Goal: Task Accomplishment & Management: Manage account settings

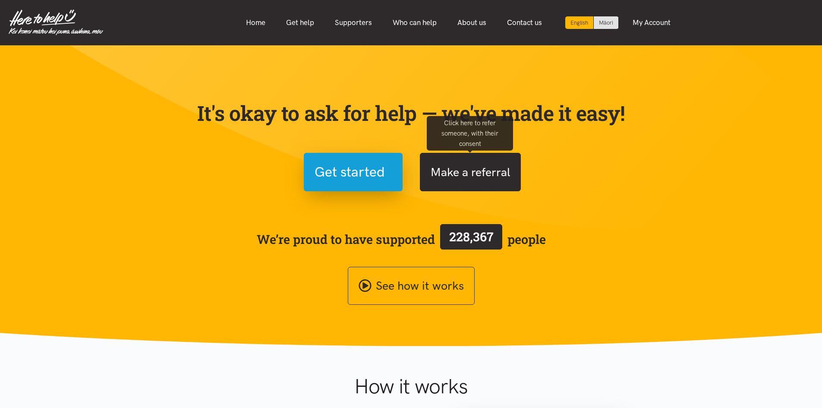
click at [491, 173] on button "Make a referral" at bounding box center [470, 172] width 101 height 38
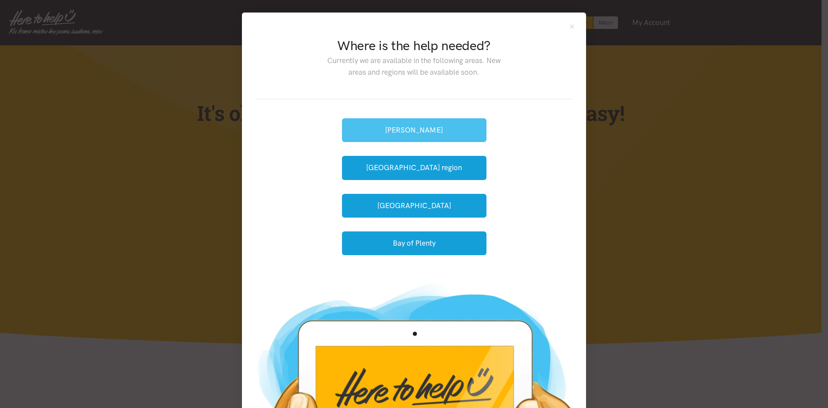
click at [403, 130] on button "[PERSON_NAME]" at bounding box center [414, 130] width 145 height 24
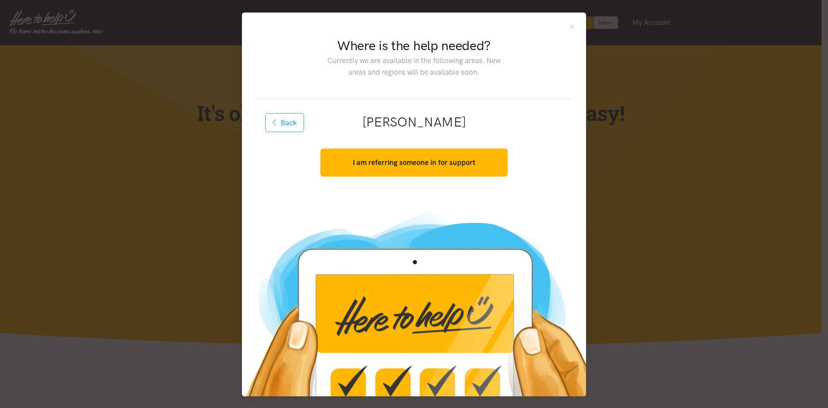
click at [543, 233] on img at bounding box center [414, 299] width 344 height 194
click at [573, 27] on div "Where is the help needed? Currently we are available in the following areas. Ne…" at bounding box center [414, 108] width 344 height 190
click at [572, 27] on button "Close" at bounding box center [572, 26] width 7 height 7
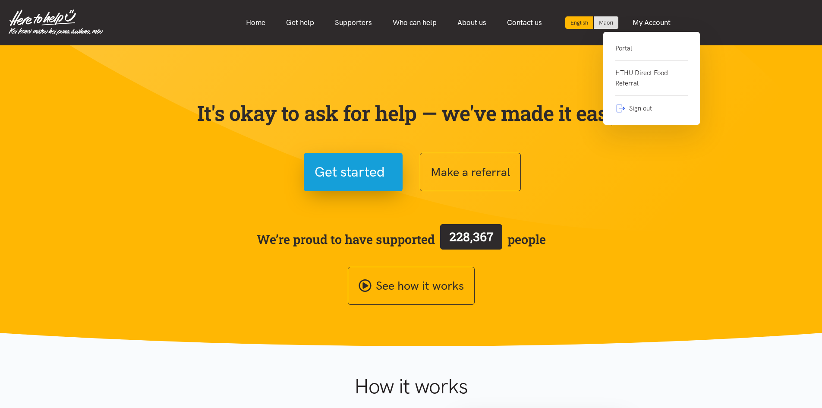
click at [640, 47] on link "Portal" at bounding box center [651, 52] width 72 height 18
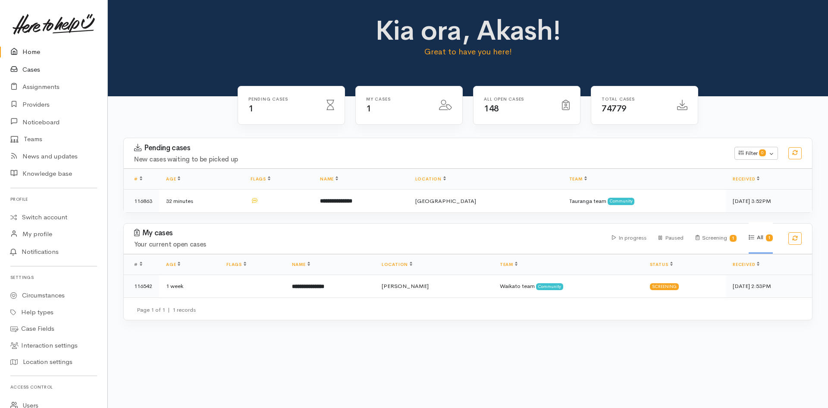
click at [32, 73] on link "Cases" at bounding box center [53, 70] width 107 height 18
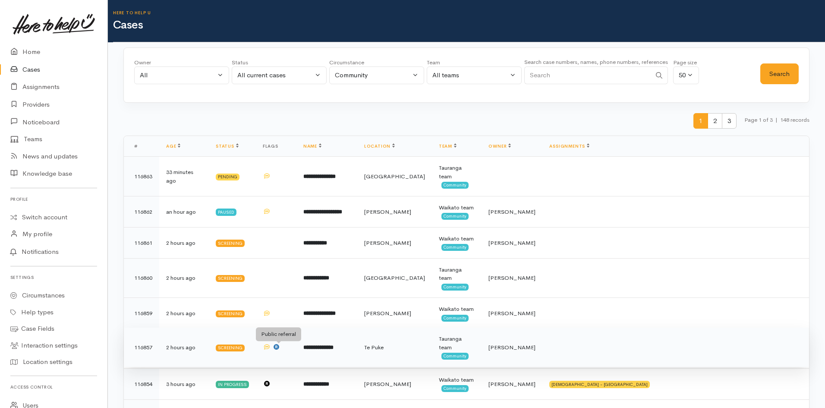
click at [278, 349] on icon at bounding box center [276, 347] width 6 height 6
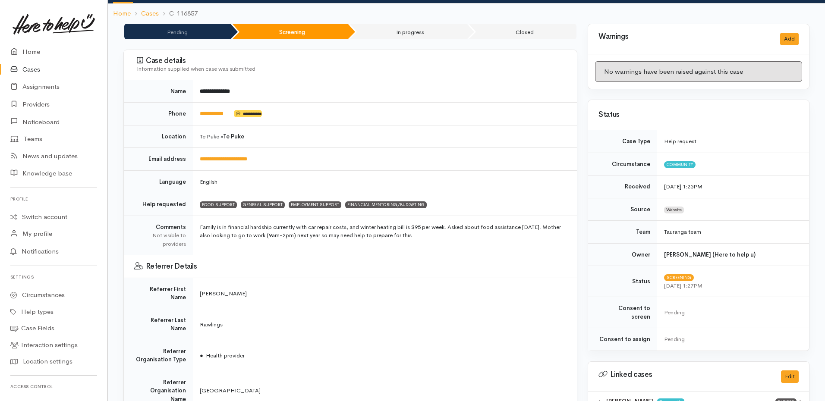
scroll to position [129, 0]
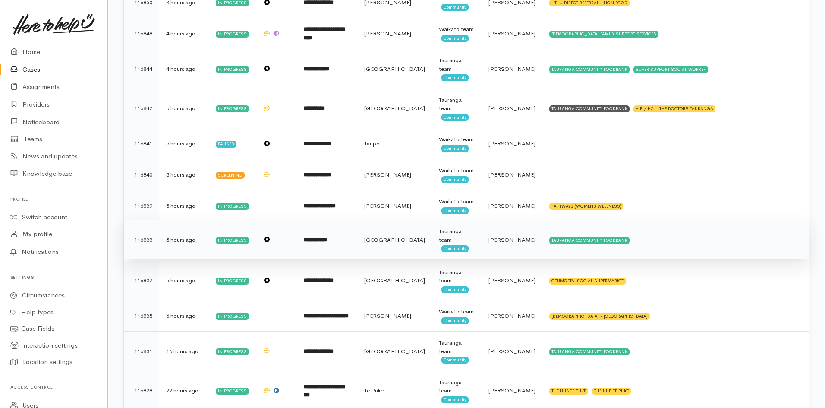
scroll to position [561, 0]
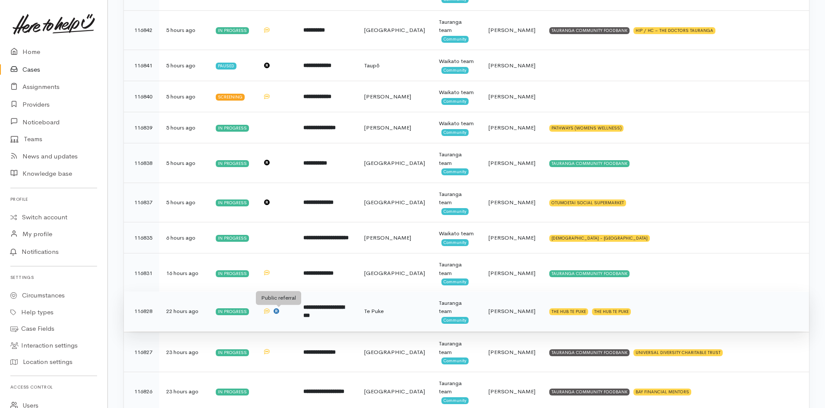
click at [277, 314] on span at bounding box center [276, 310] width 6 height 7
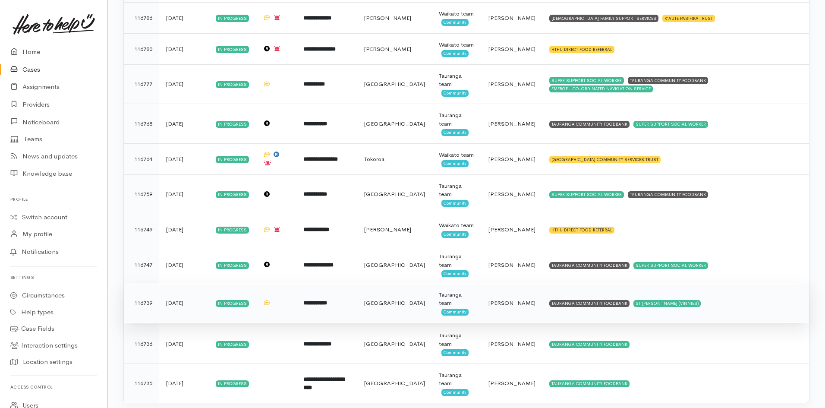
scroll to position [1544, 0]
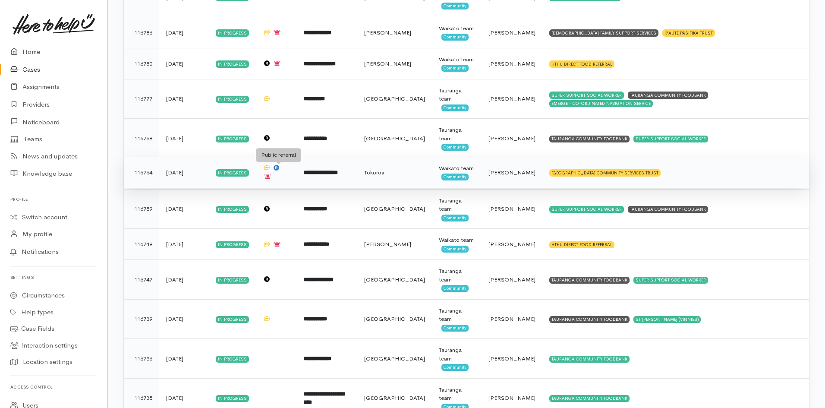
click at [277, 167] on icon at bounding box center [276, 168] width 6 height 6
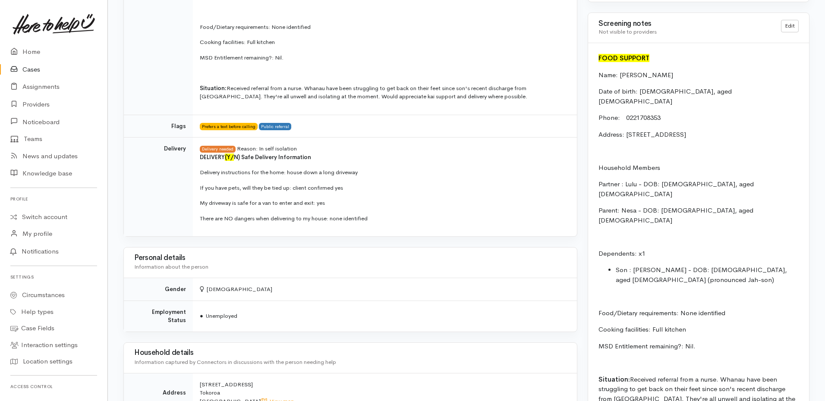
scroll to position [820, 0]
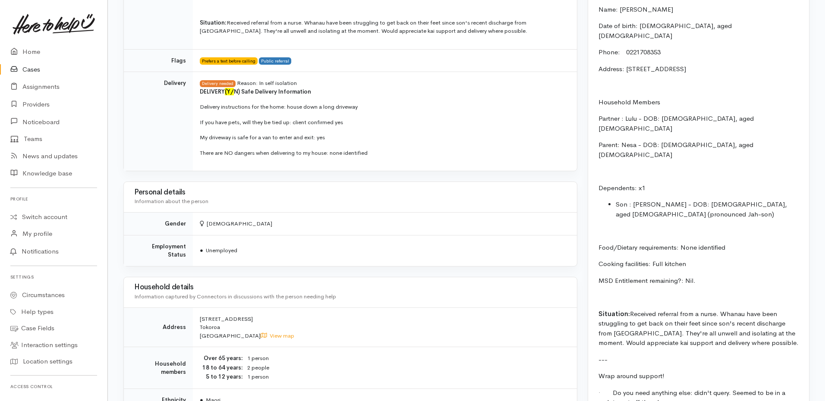
drag, startPoint x: 347, startPoint y: 311, endPoint x: 352, endPoint y: 307, distance: 6.7
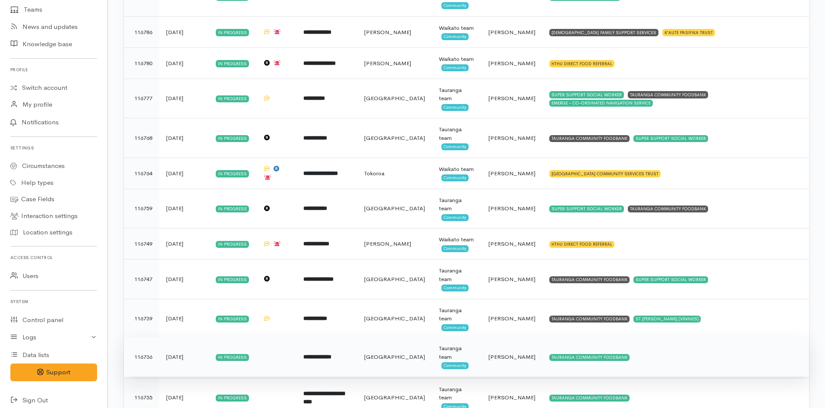
scroll to position [1587, 0]
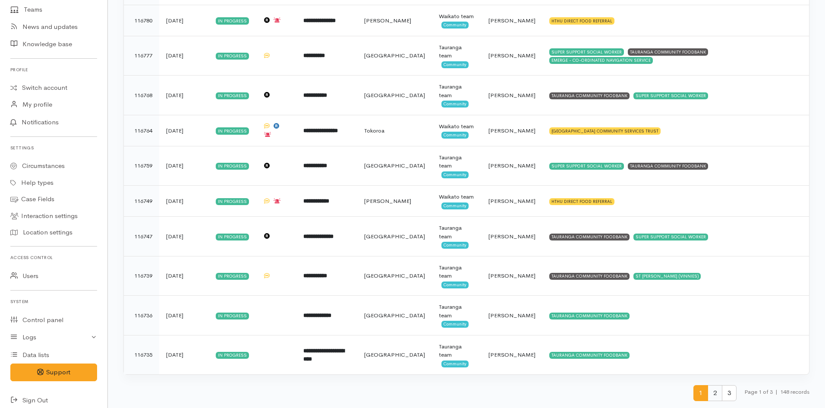
click at [708, 393] on span "2" at bounding box center [714, 393] width 15 height 16
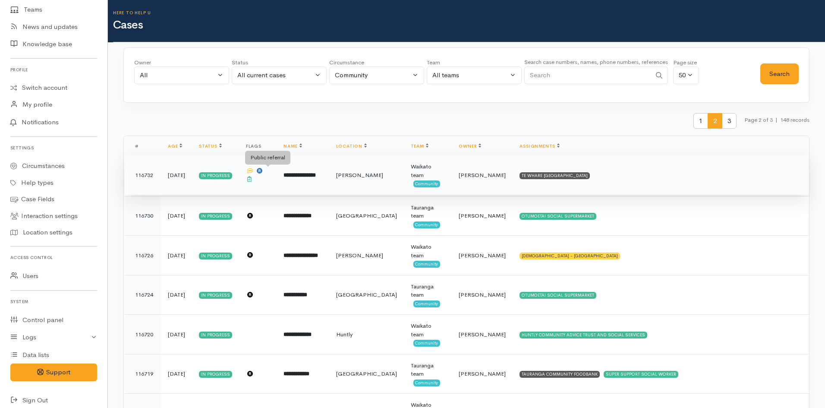
click at [262, 173] on icon at bounding box center [260, 171] width 6 height 6
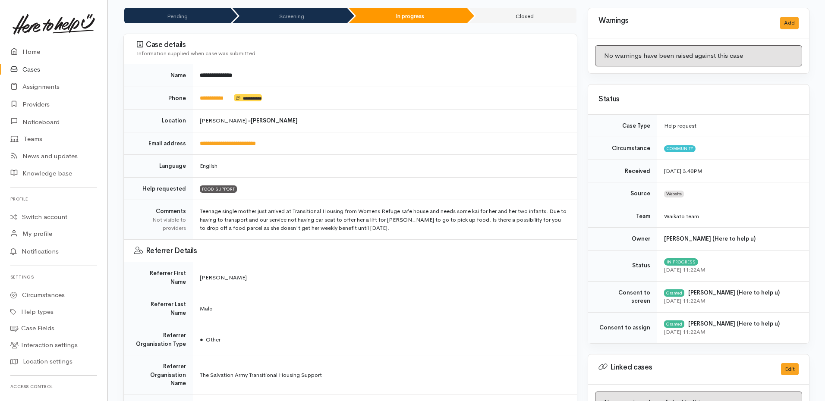
scroll to position [173, 0]
